Goal: Task Accomplishment & Management: Use online tool/utility

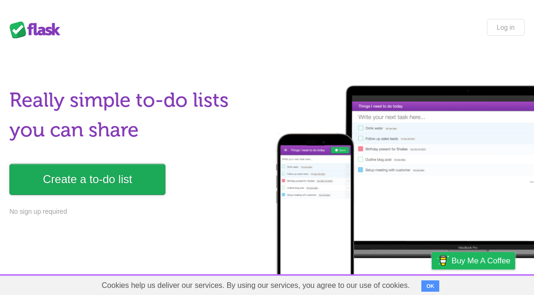
click at [94, 189] on link "Create a to-do list" at bounding box center [87, 179] width 156 height 31
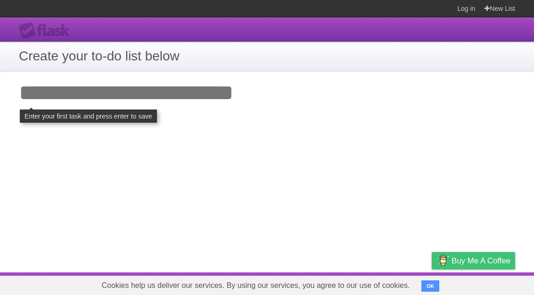
click at [508, 256] on span "Buy me a coffee" at bounding box center [481, 260] width 59 height 17
click at [194, 91] on input "Add your first task" at bounding box center [267, 92] width 534 height 43
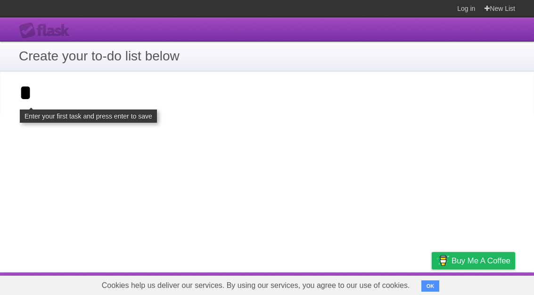
type input "*"
click input "**********" at bounding box center [0, 0] width 0 height 0
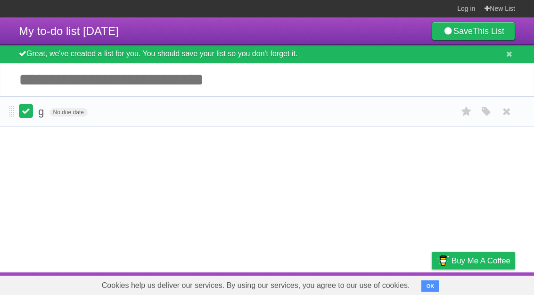
click at [30, 113] on label at bounding box center [26, 111] width 14 height 14
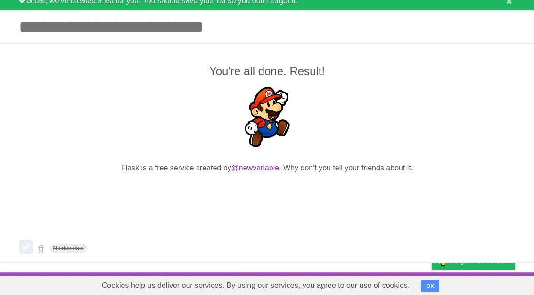
scroll to position [56, 0]
click at [508, 243] on icon at bounding box center [506, 248] width 13 height 16
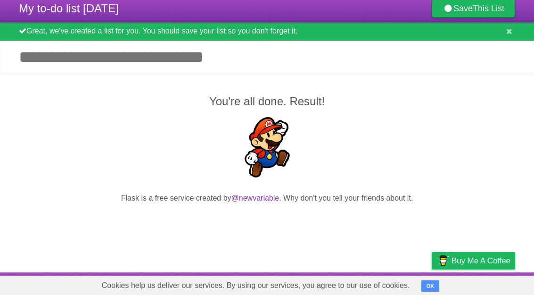
scroll to position [25, 0]
